Goal: Communication & Community: Participate in discussion

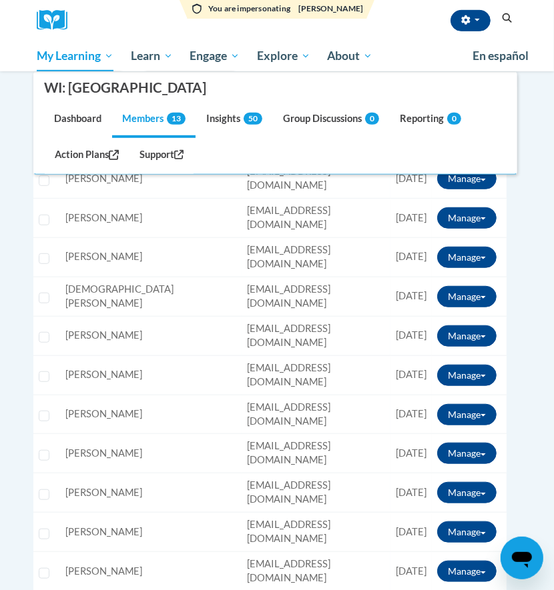
scroll to position [267, 0]
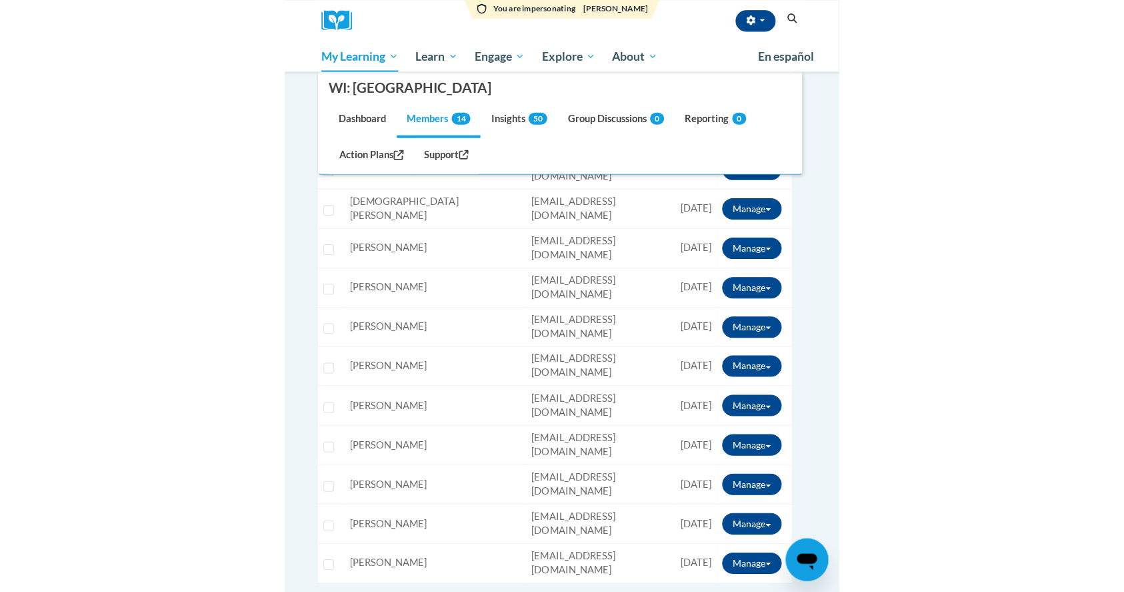
scroll to position [267, 0]
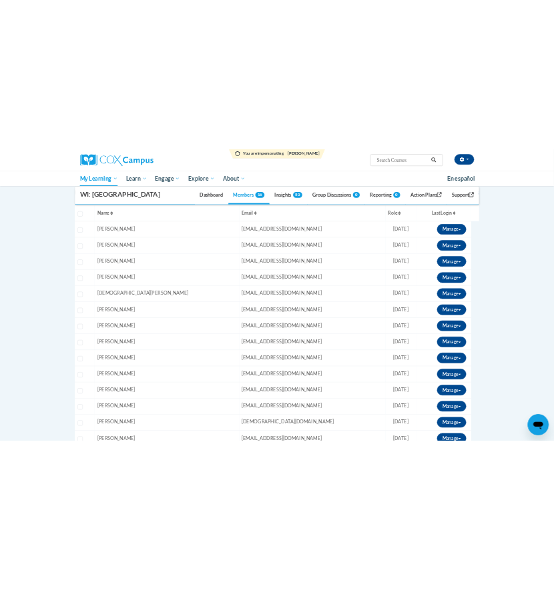
scroll to position [89, 0]
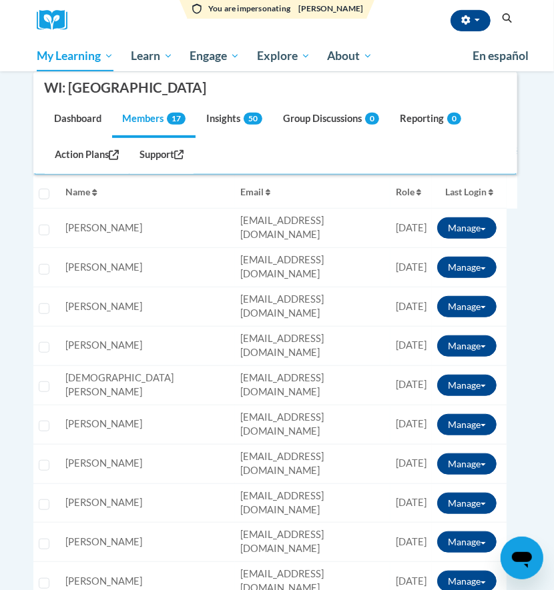
scroll to position [177, 0]
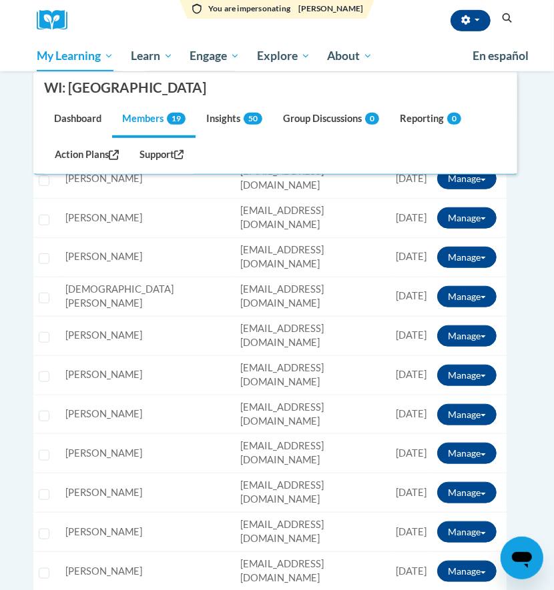
scroll to position [534, 0]
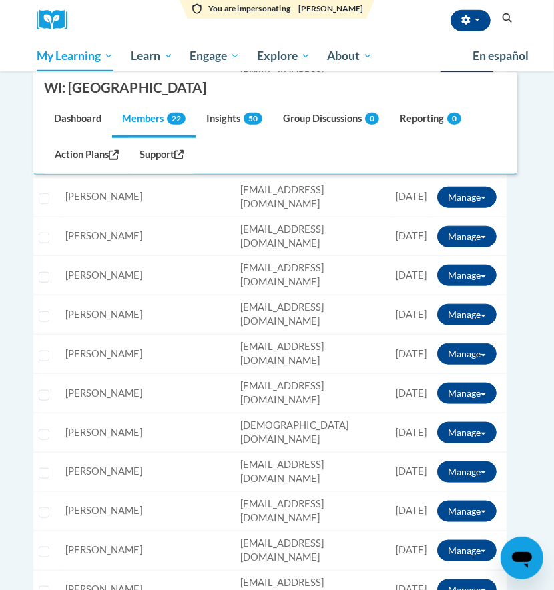
scroll to position [444, 0]
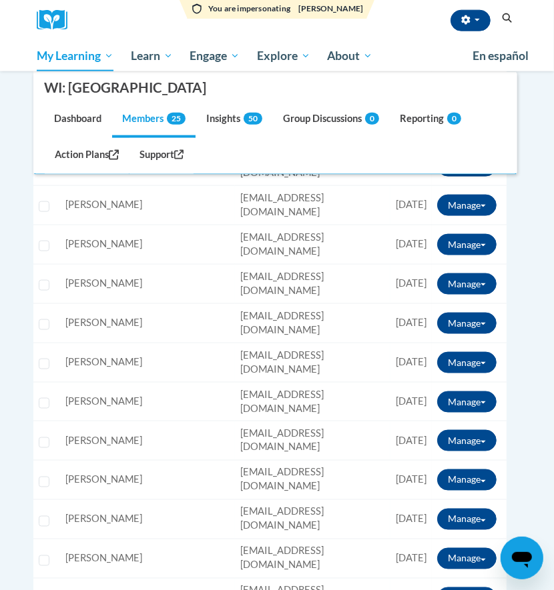
scroll to position [622, 0]
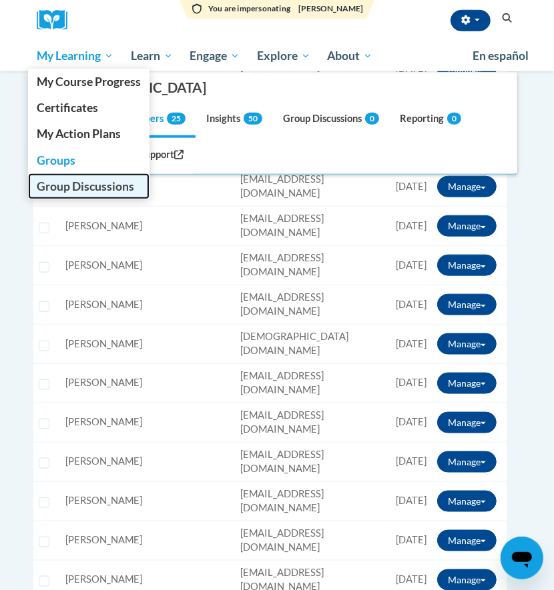
click at [66, 179] on span "Group Discussions" at bounding box center [85, 186] width 97 height 14
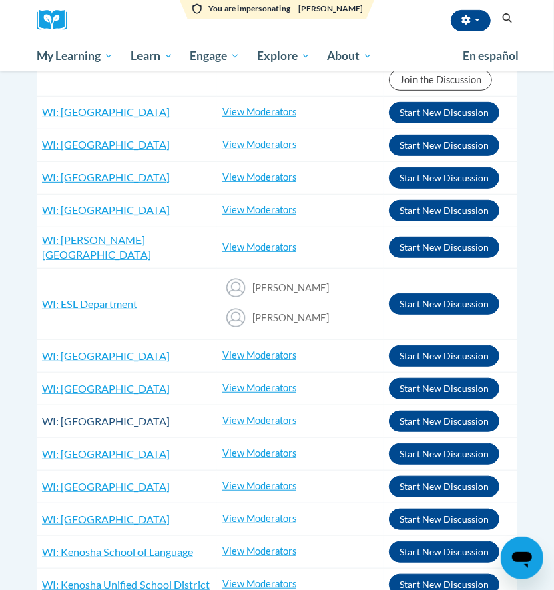
scroll to position [89, 0]
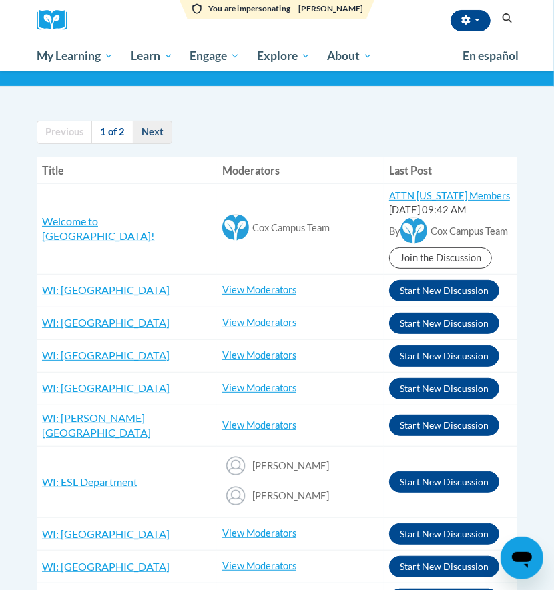
click at [151, 129] on link "Next" at bounding box center [152, 132] width 39 height 23
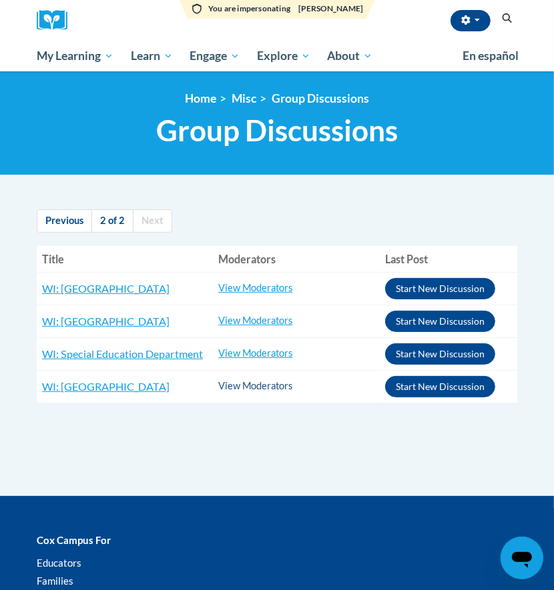
click at [277, 379] on td "View Moderators [PERSON_NAME] [PERSON_NAME] [PERSON_NAME] [PERSON_NAME] [PERSON…" at bounding box center [296, 386] width 167 height 33
click at [276, 385] on link "View Moderators" at bounding box center [255, 385] width 74 height 11
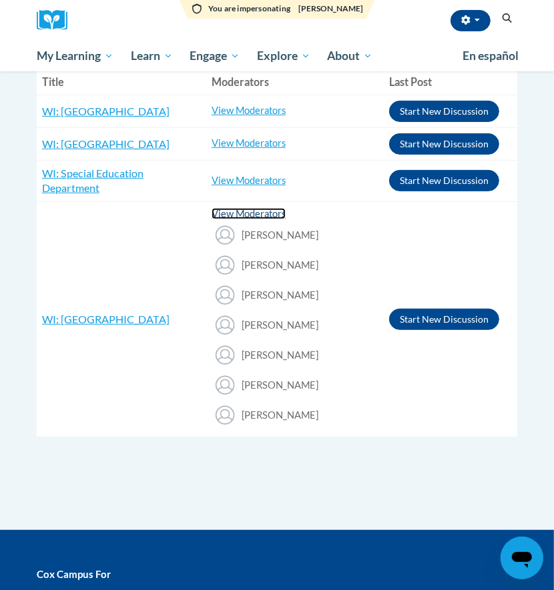
scroll to position [89, 0]
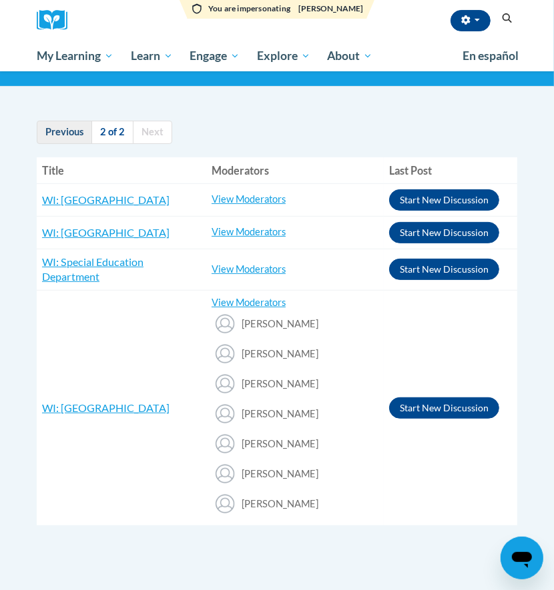
click at [68, 123] on link "Previous" at bounding box center [64, 132] width 55 height 23
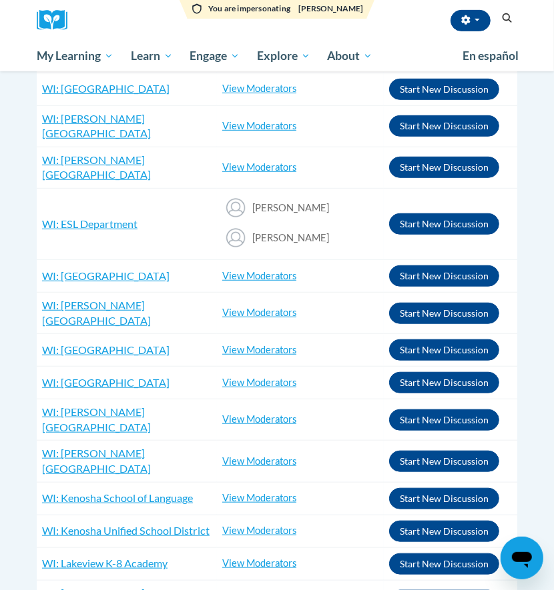
scroll to position [444, 0]
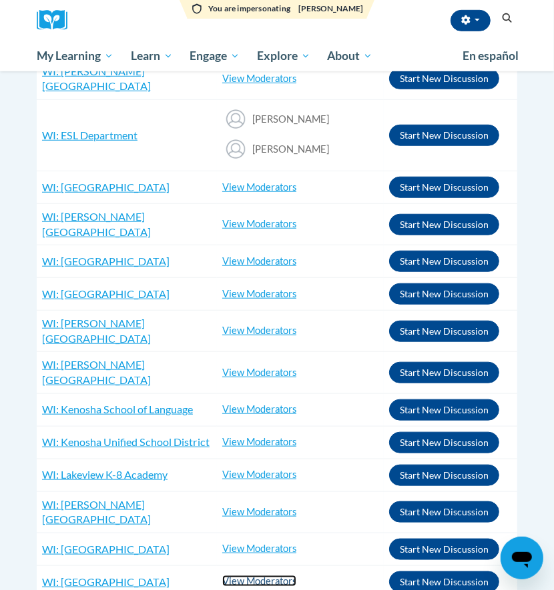
click at [237, 576] on link "View Moderators" at bounding box center [259, 581] width 74 height 11
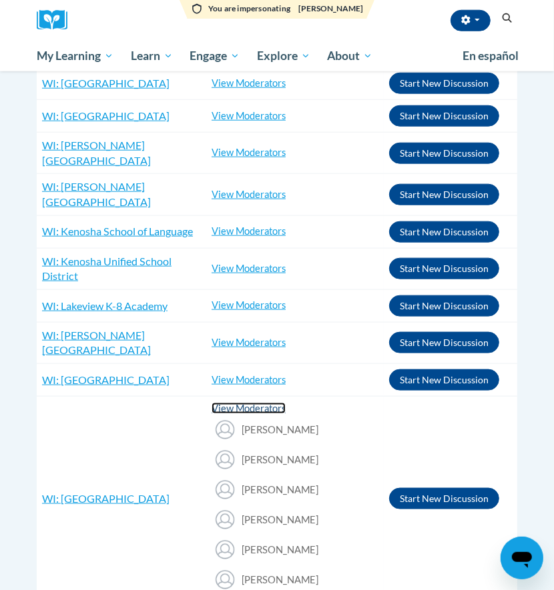
scroll to position [711, 0]
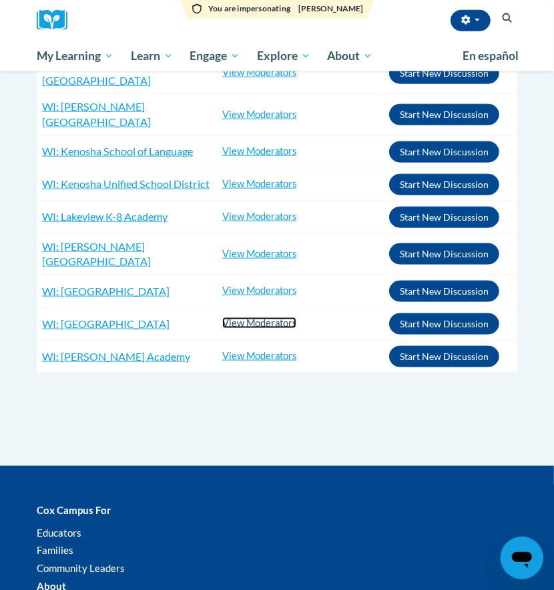
click at [242, 317] on link "View Moderators" at bounding box center [259, 322] width 74 height 11
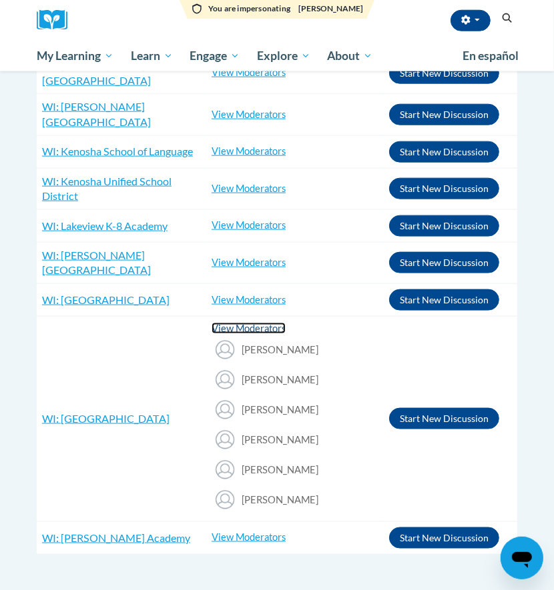
scroll to position [711, 0]
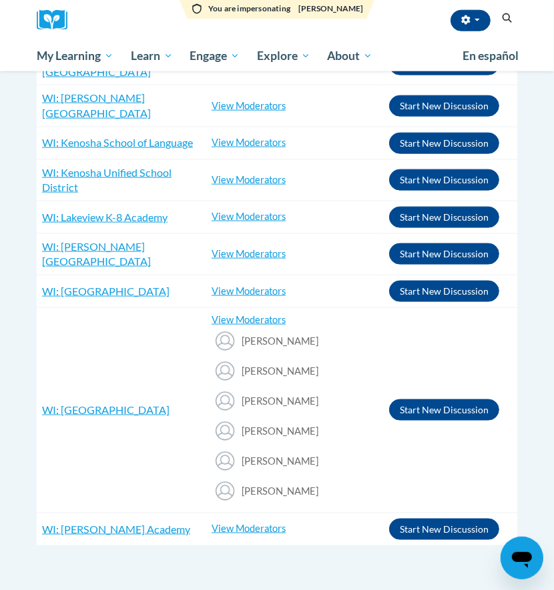
click at [155, 353] on td "WI: Roosevelt Elementary School RE: COX Campus wi-roosevelt-elementary-school" at bounding box center [121, 410] width 169 height 205
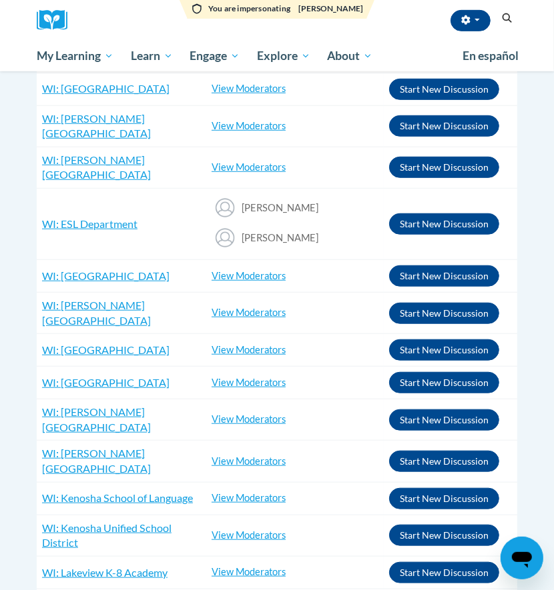
scroll to position [0, 0]
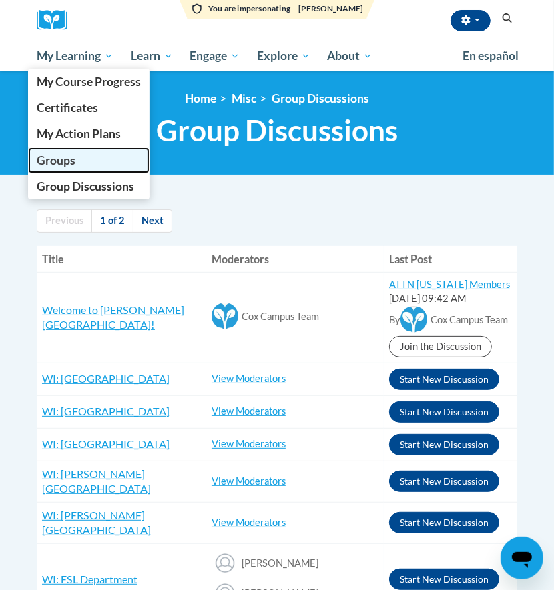
click at [72, 158] on span "Groups" at bounding box center [56, 160] width 39 height 14
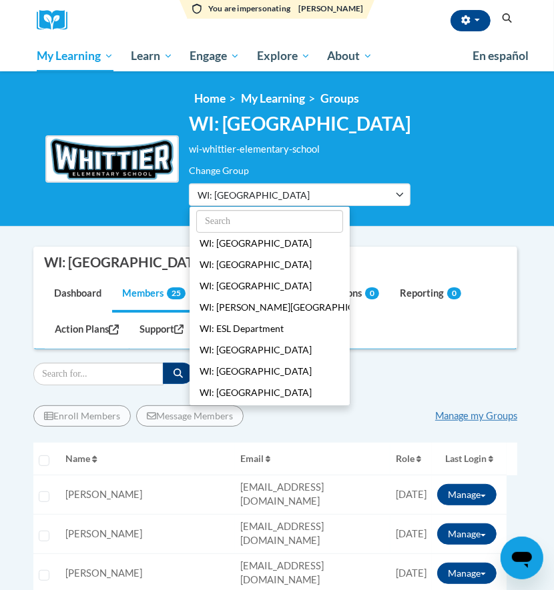
click at [257, 208] on ul "WI: [GEOGRAPHIC_DATA] WI: [GEOGRAPHIC_DATA] WI: [GEOGRAPHIC_DATA] WI: [PERSON_N…" at bounding box center [269, 306] width 161 height 200
click at [256, 221] on input "text" at bounding box center [269, 221] width 147 height 23
type input "t"
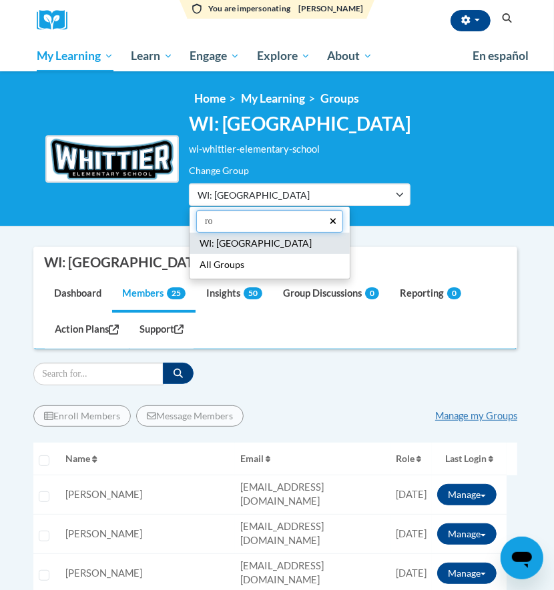
type input "ro"
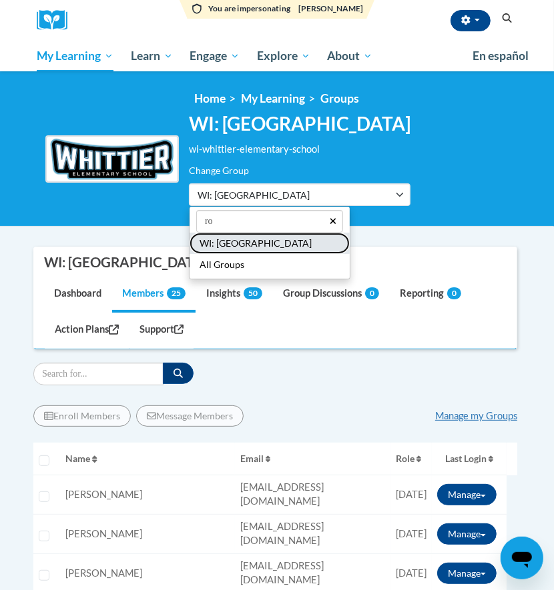
click at [229, 248] on button "WI: [GEOGRAPHIC_DATA]" at bounding box center [269, 243] width 160 height 21
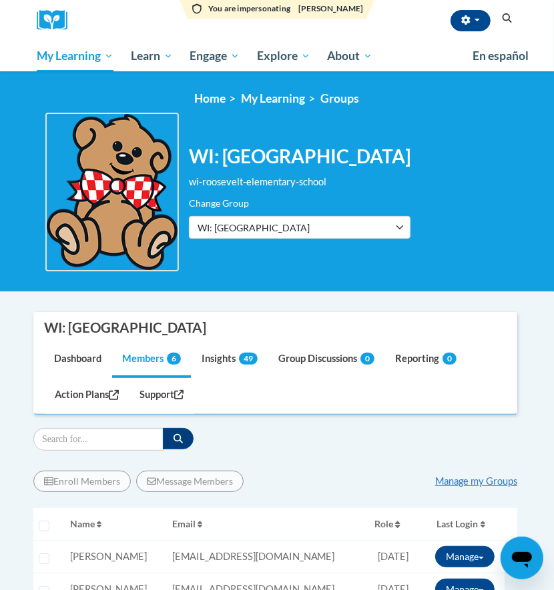
click at [277, 439] on div "Filter" at bounding box center [275, 439] width 484 height 23
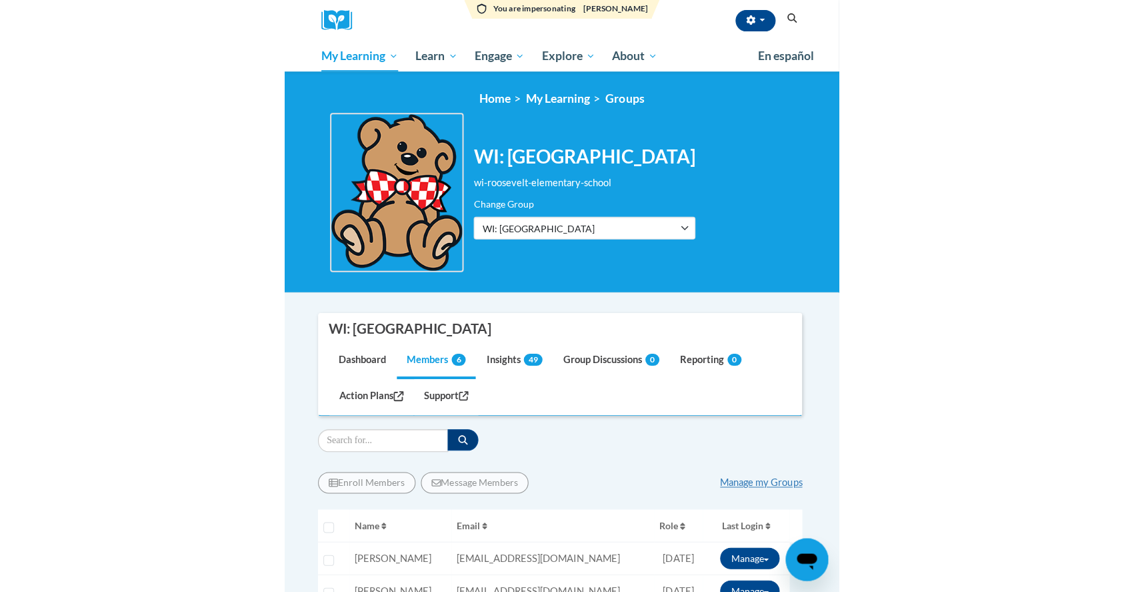
scroll to position [267, 0]
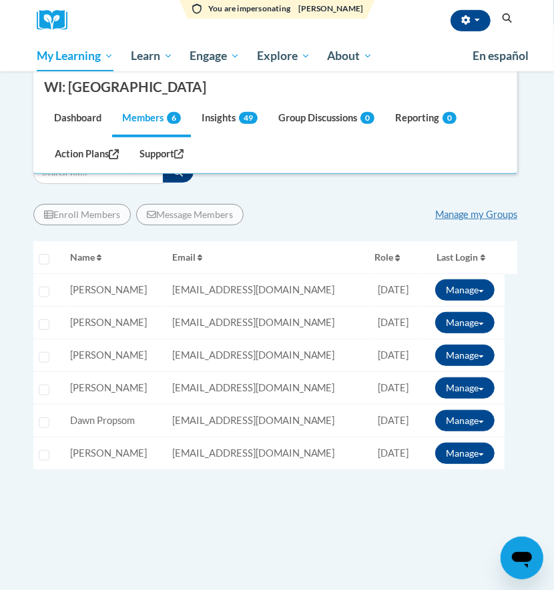
drag, startPoint x: 261, startPoint y: 89, endPoint x: 44, endPoint y: 83, distance: 217.5
click at [44, 83] on nav "WI: Roosevelt Elementary School Dashboard Members 6 Insights 49 Group Discussio…" at bounding box center [275, 122] width 484 height 103
copy div "WI: [GEOGRAPHIC_DATA]"
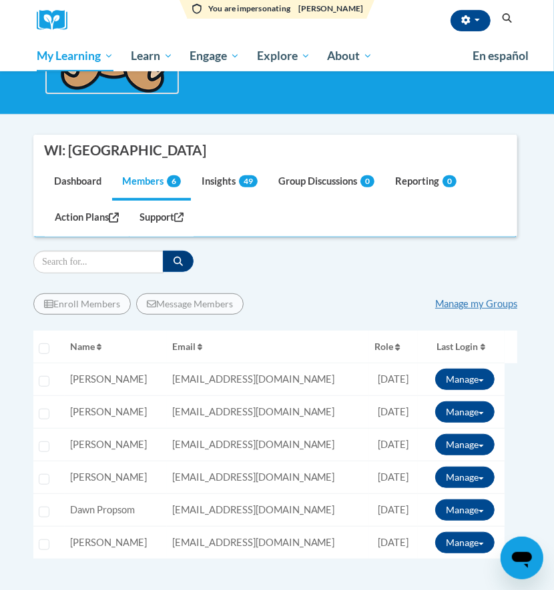
scroll to position [267, 0]
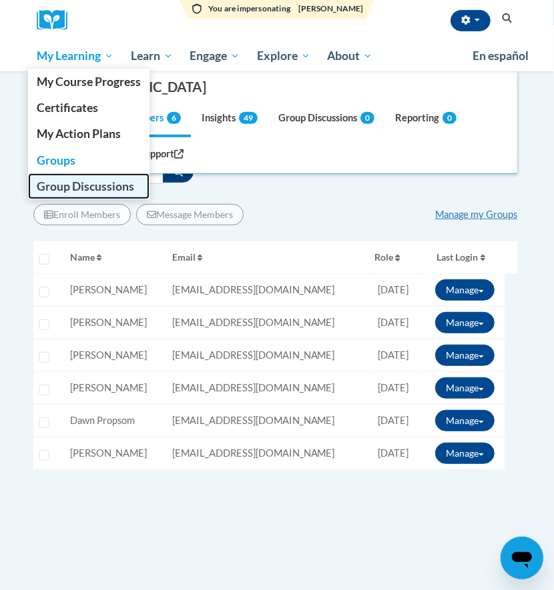
click at [64, 189] on span "Group Discussions" at bounding box center [85, 186] width 97 height 14
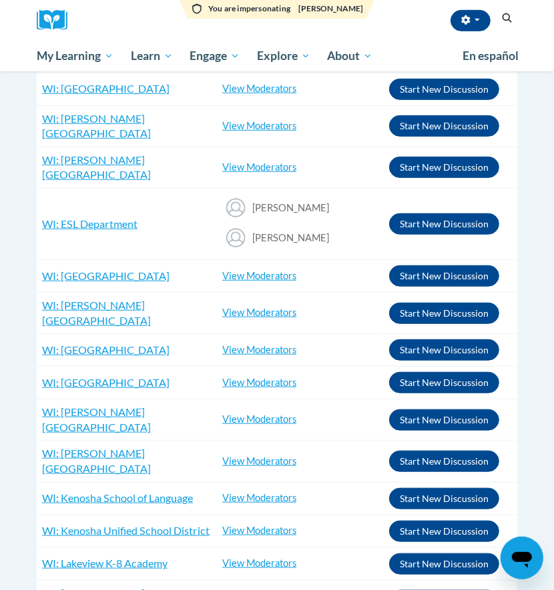
scroll to position [622, 0]
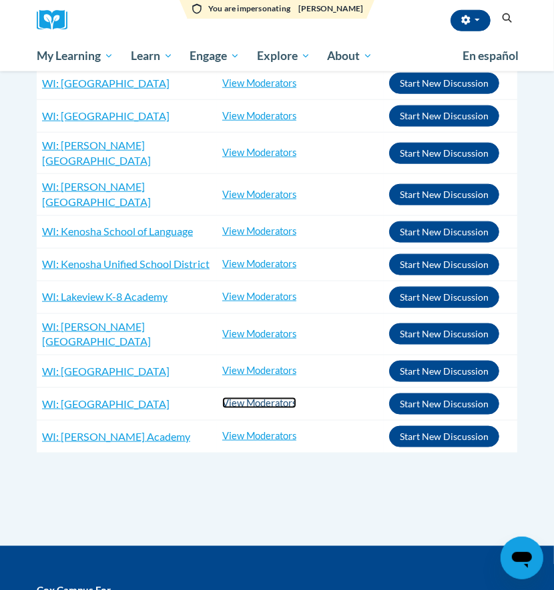
click at [245, 398] on link "View Moderators" at bounding box center [259, 403] width 74 height 11
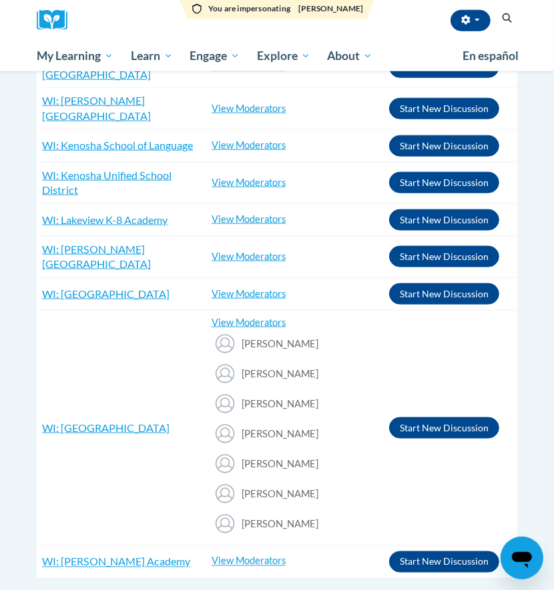
scroll to position [619, 0]
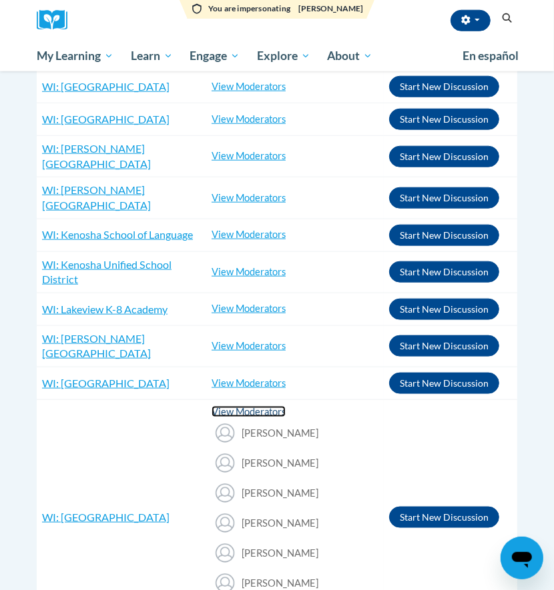
click at [271, 406] on link "View Moderators" at bounding box center [248, 411] width 74 height 11
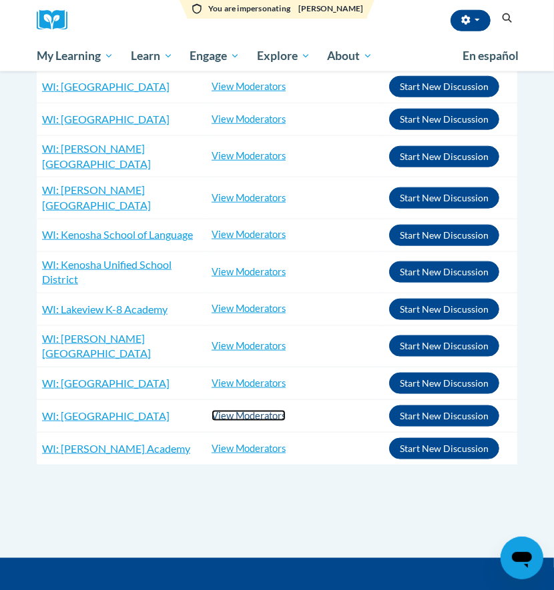
scroll to position [622, 0]
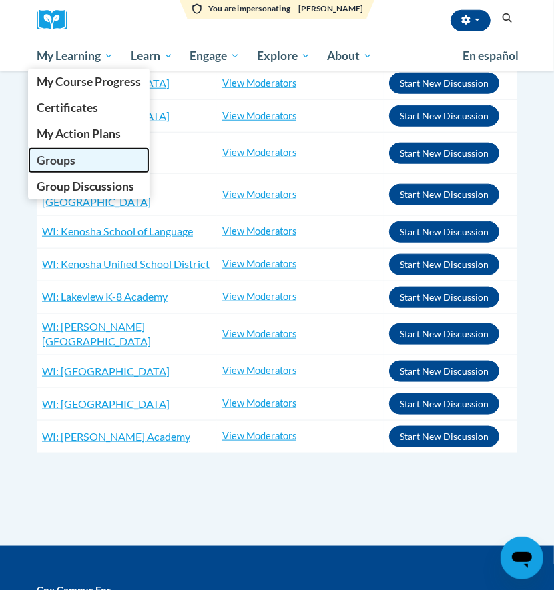
click at [68, 162] on span "Groups" at bounding box center [56, 160] width 39 height 14
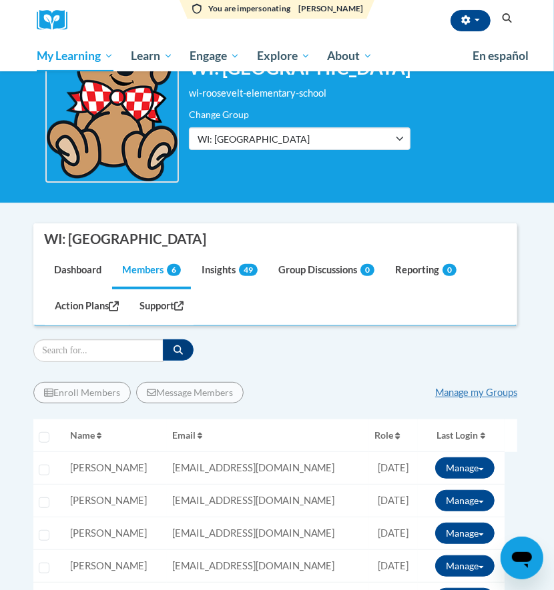
scroll to position [267, 0]
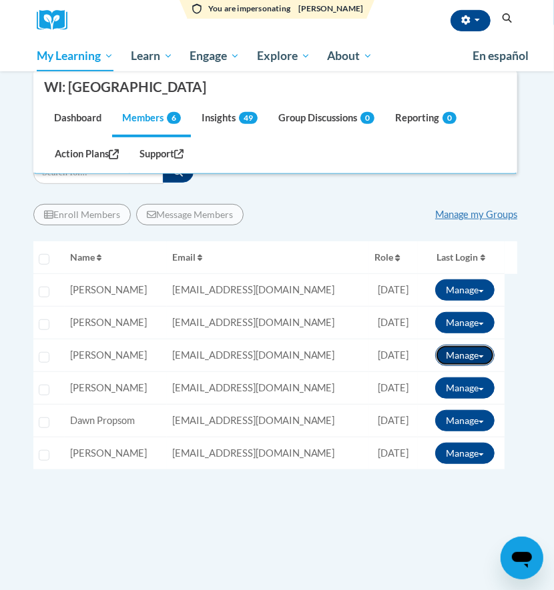
click at [479, 356] on span at bounding box center [480, 356] width 5 height 3
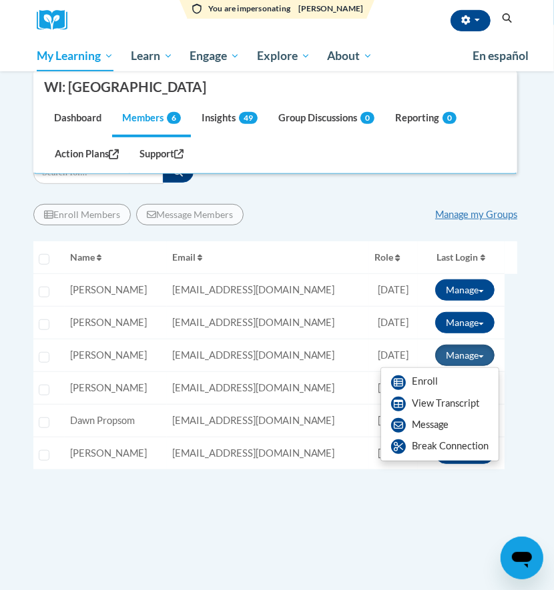
click at [255, 494] on div "Enroll Members Message Members Manage my Groups « 1 » Selecting Name Email" at bounding box center [275, 388] width 484 height 389
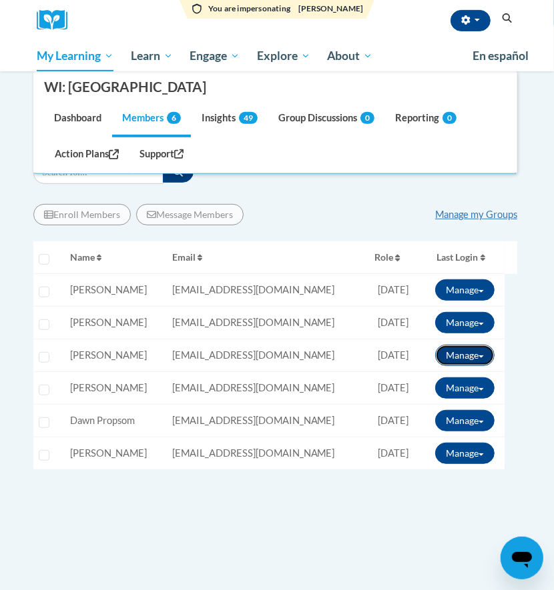
click at [462, 349] on button "Manage" at bounding box center [464, 355] width 59 height 21
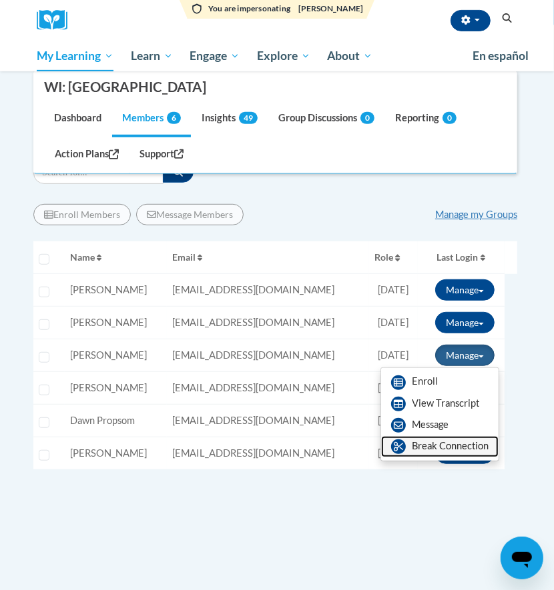
click at [430, 438] on link "Break Connection" at bounding box center [439, 446] width 117 height 21
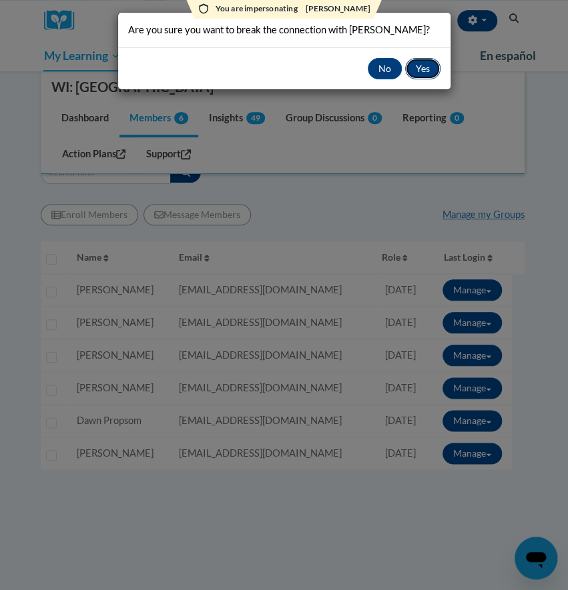
click at [420, 63] on button "Yes" at bounding box center [422, 68] width 35 height 21
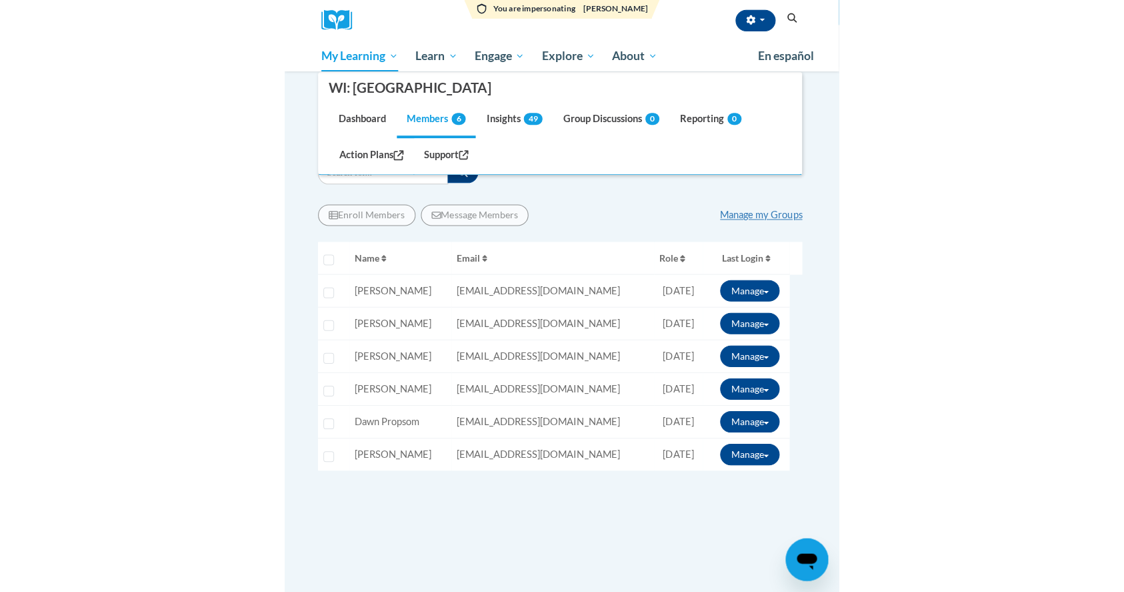
scroll to position [177, 0]
